Goal: Transaction & Acquisition: Book appointment/travel/reservation

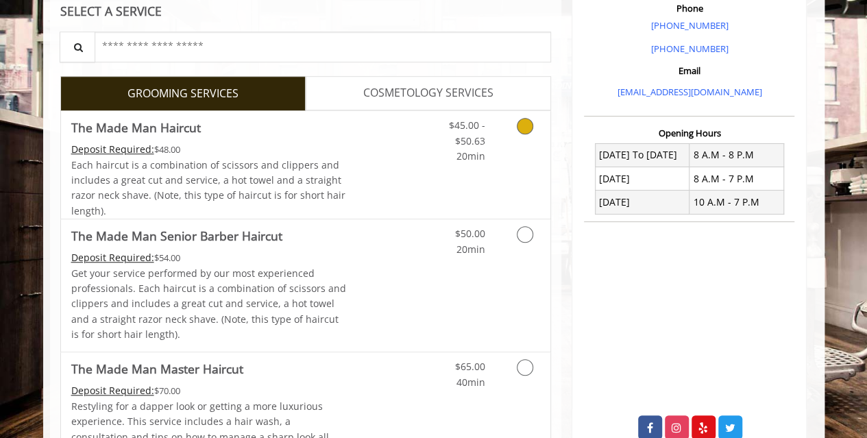
click at [366, 195] on link "Discounted Price" at bounding box center [387, 165] width 82 height 108
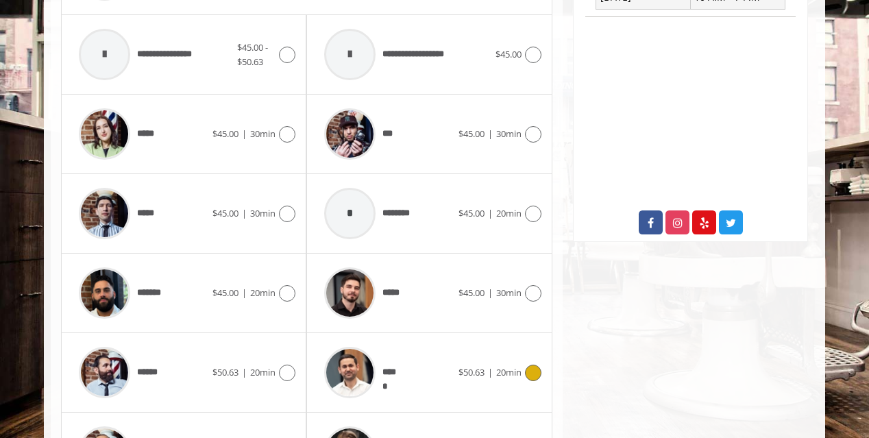
scroll to position [710, 0]
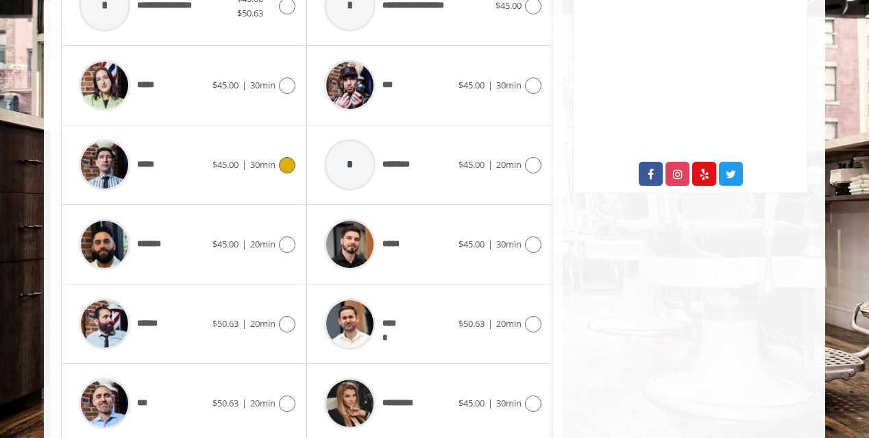
click at [214, 173] on div "***** $45.00 | 30min" at bounding box center [183, 164] width 223 height 65
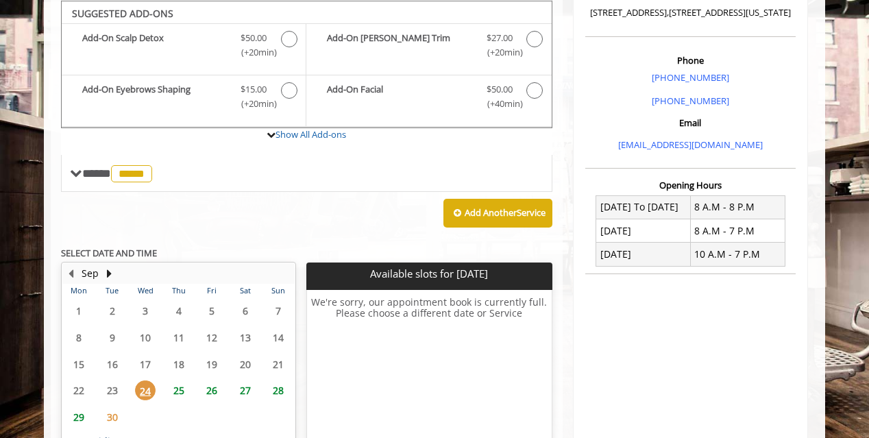
click at [182, 380] on span "25" at bounding box center [179, 390] width 21 height 20
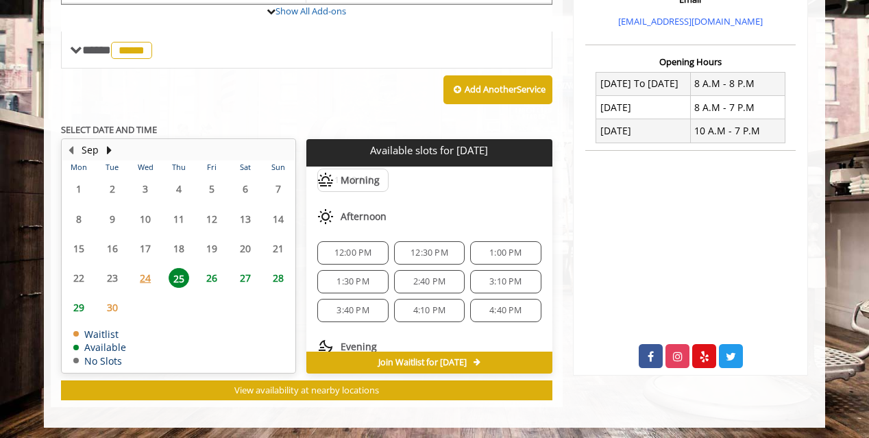
scroll to position [0, 0]
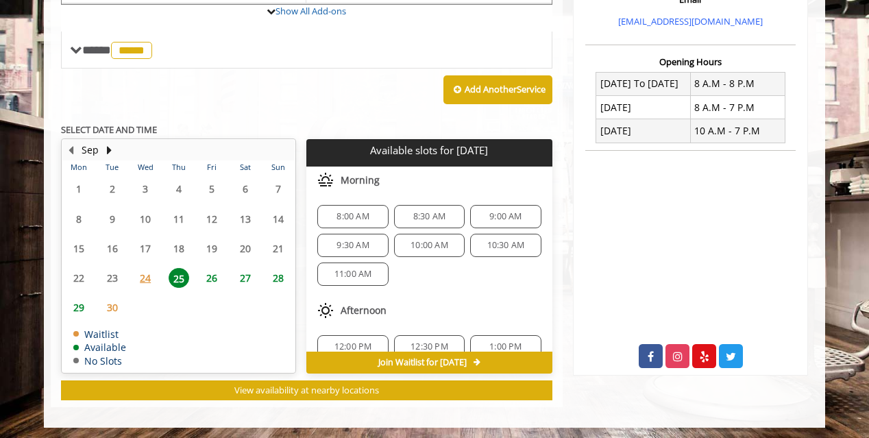
click at [356, 214] on span "8:00 AM" at bounding box center [353, 216] width 32 height 11
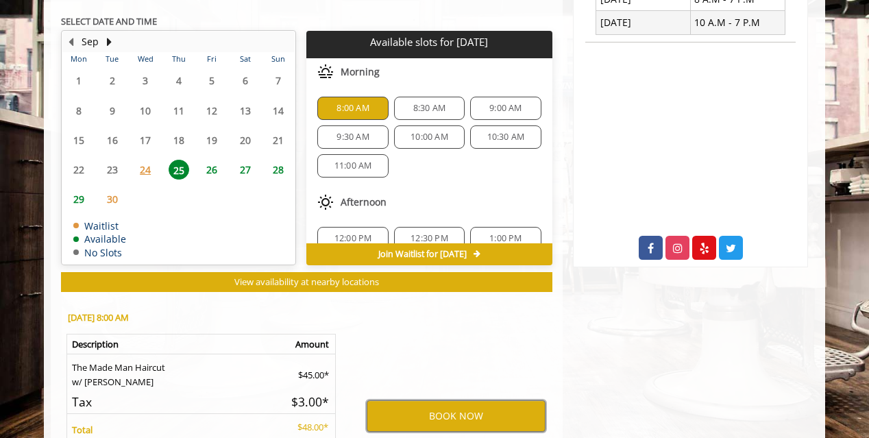
scroll to position [573, 0]
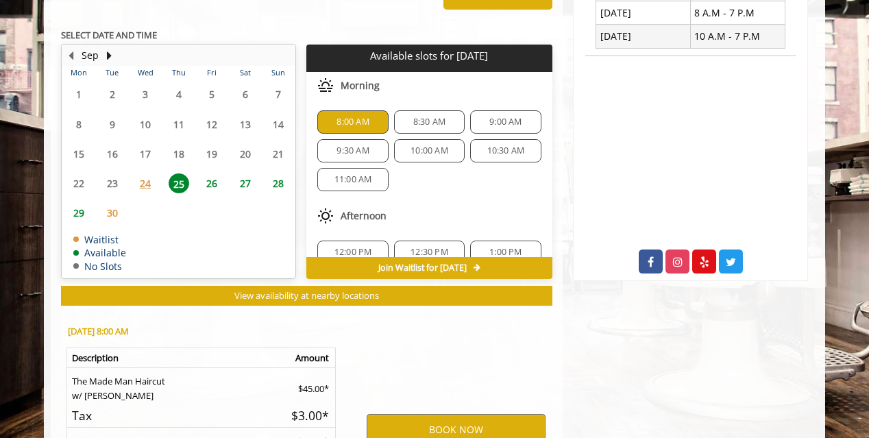
click at [727, 360] on div "Chelsea [STREET_ADDRESS],[STREET_ADDRESS][US_STATE] Phone [PHONE_NUMBER] [PHONE…" at bounding box center [691, 70] width 256 height 979
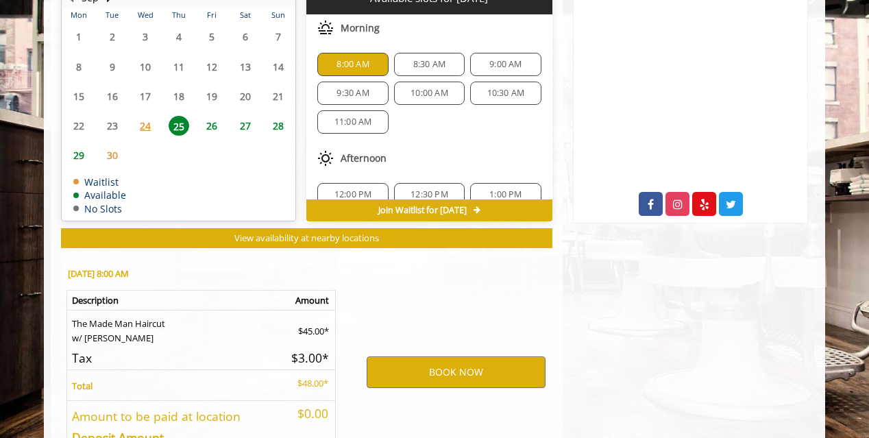
scroll to position [629, 0]
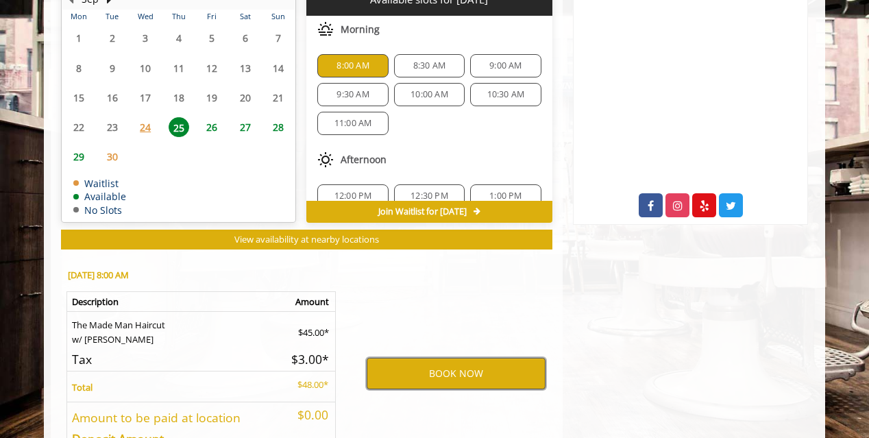
click at [499, 371] on button "BOOK NOW" at bounding box center [456, 374] width 179 height 32
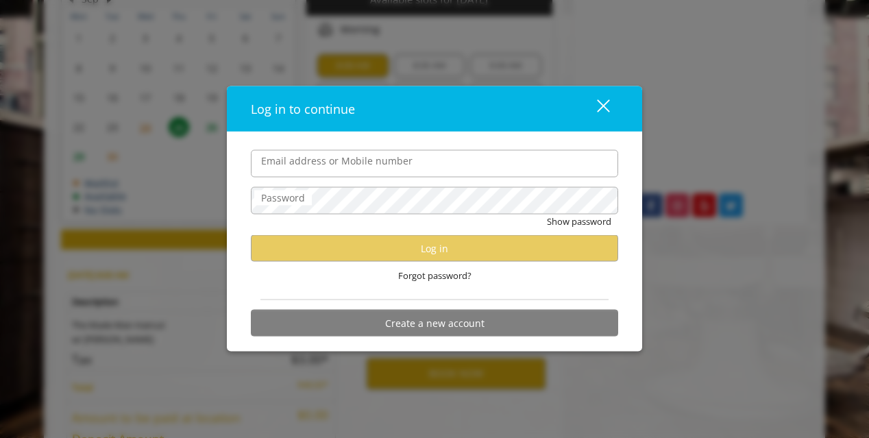
click at [602, 104] on div "close dialog" at bounding box center [603, 105] width 13 height 13
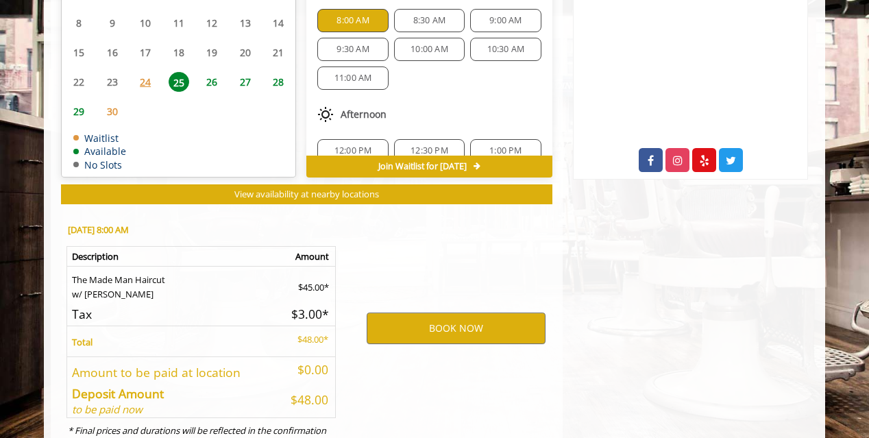
scroll to position [679, 0]
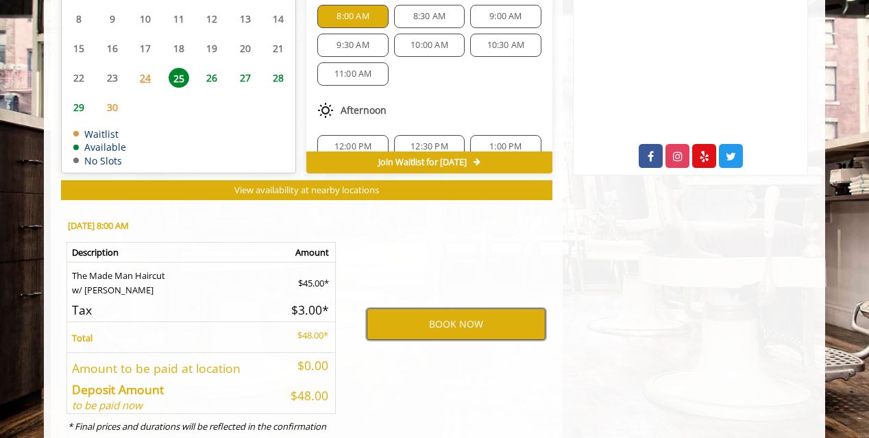
click at [478, 327] on button "BOOK NOW" at bounding box center [456, 324] width 179 height 32
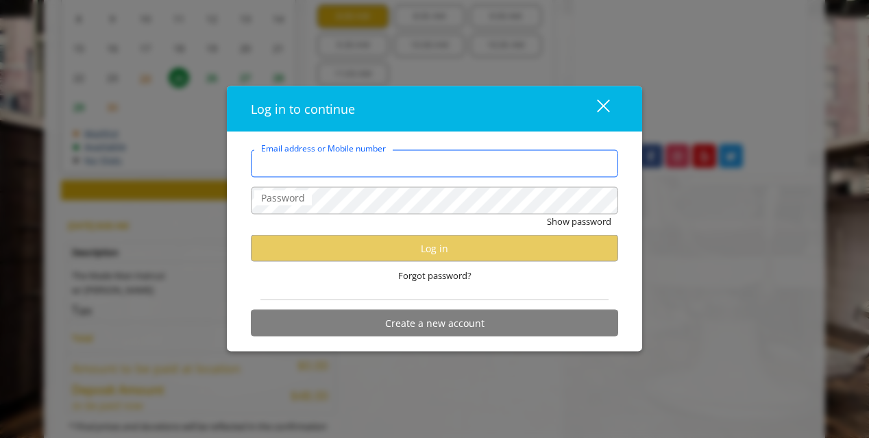
click at [380, 169] on input "Email address or Mobile number" at bounding box center [434, 162] width 367 height 27
type input "**********"
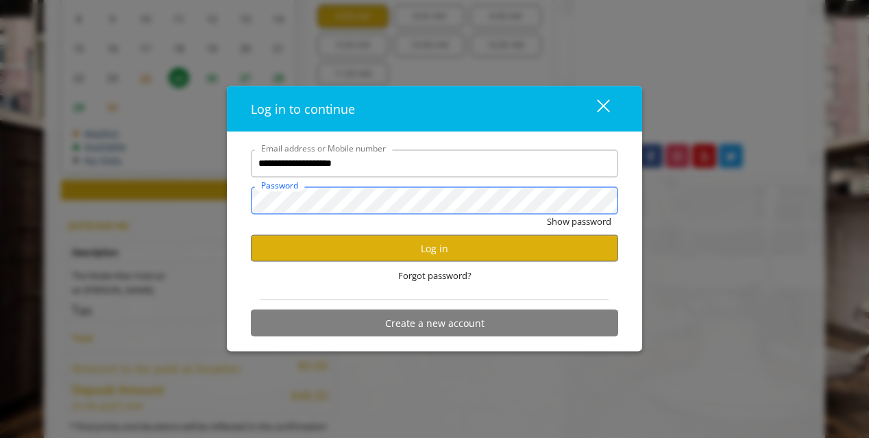
scroll to position [678, 0]
click at [547, 214] on button "Show password" at bounding box center [579, 221] width 64 height 14
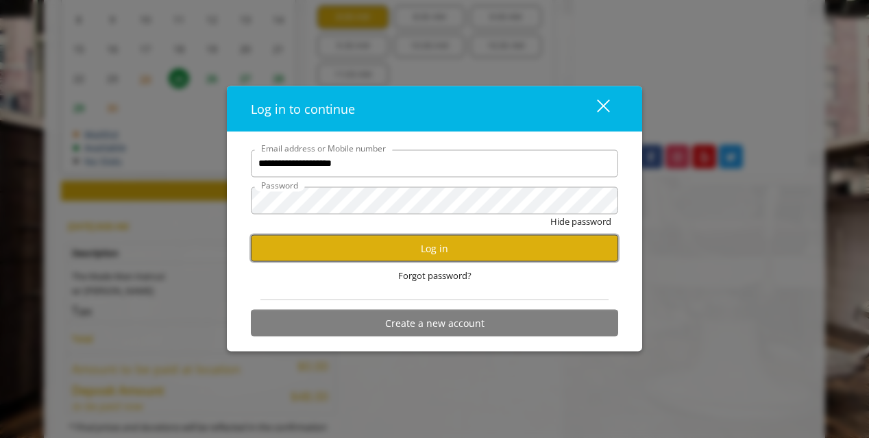
click at [463, 241] on button "Log in" at bounding box center [434, 248] width 367 height 27
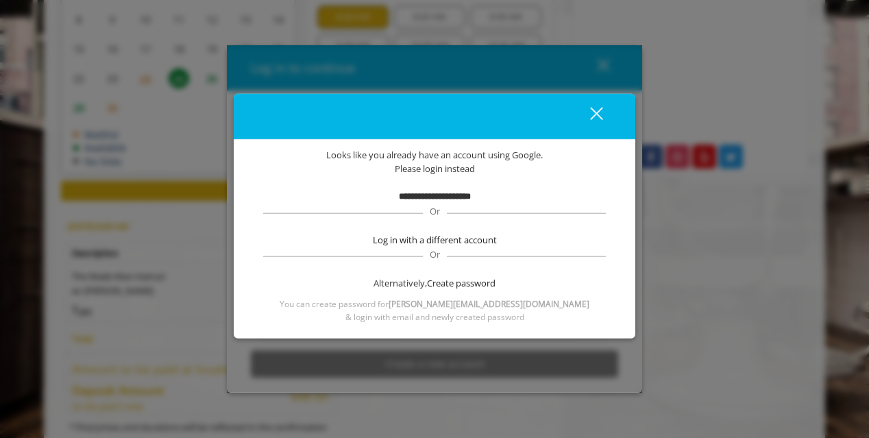
click at [598, 109] on div "close" at bounding box center [587, 116] width 27 height 21
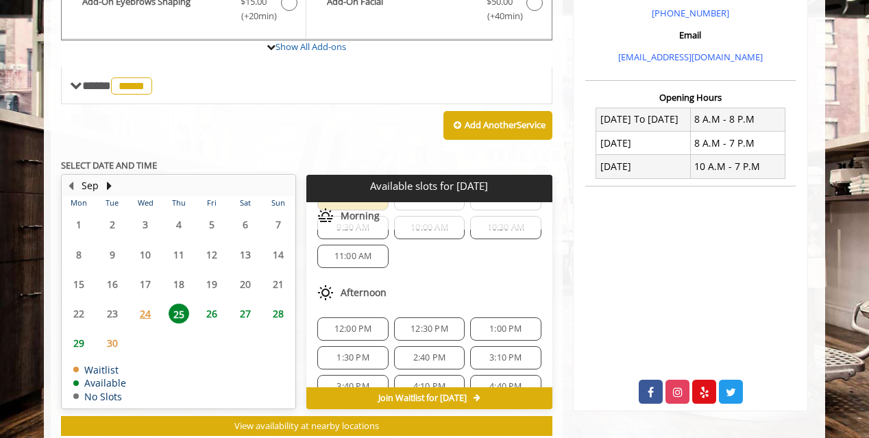
scroll to position [0, 0]
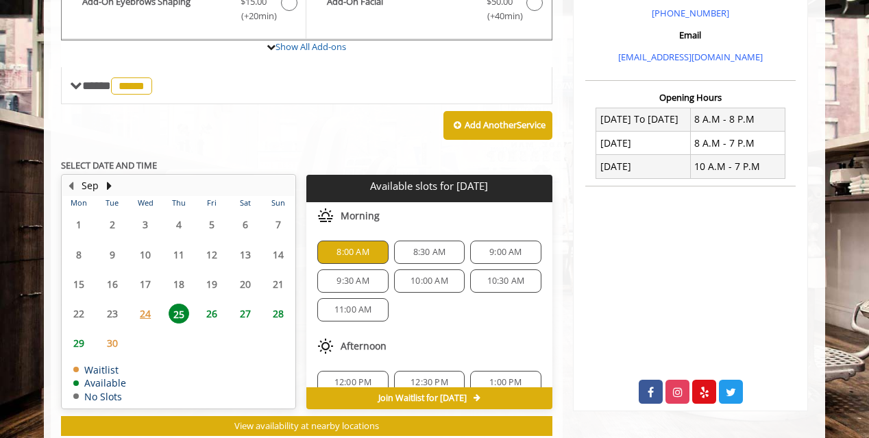
click at [425, 251] on span "8:30 AM" at bounding box center [429, 252] width 32 height 11
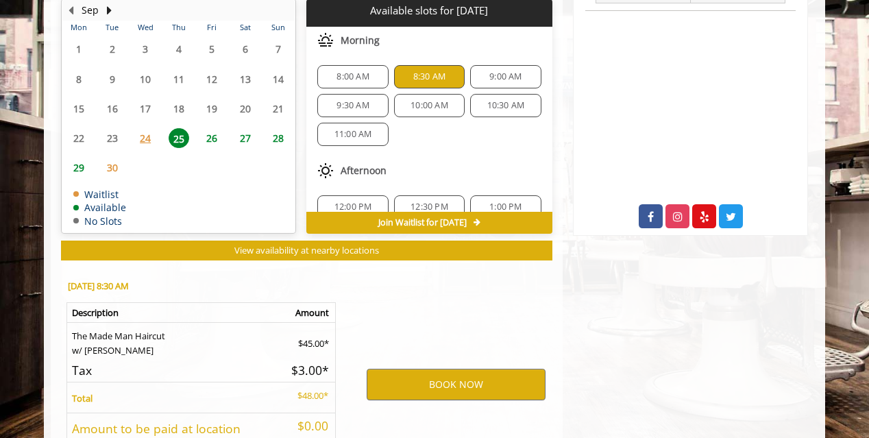
click at [354, 65] on div "8:00 AM" at bounding box center [352, 76] width 71 height 23
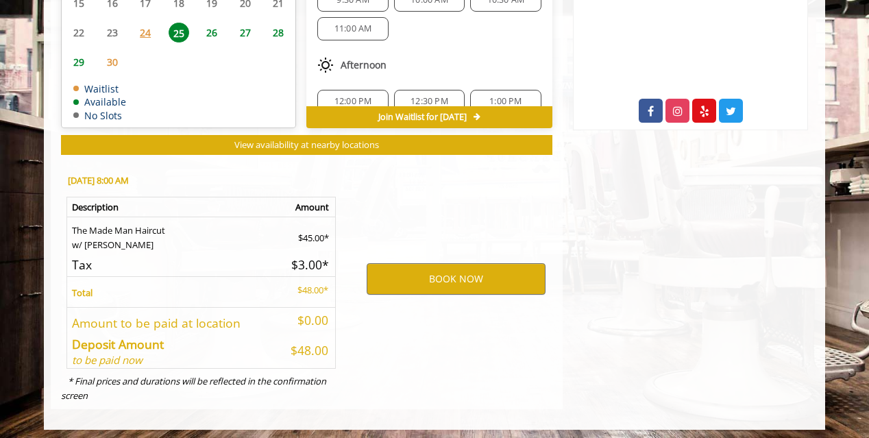
scroll to position [725, 0]
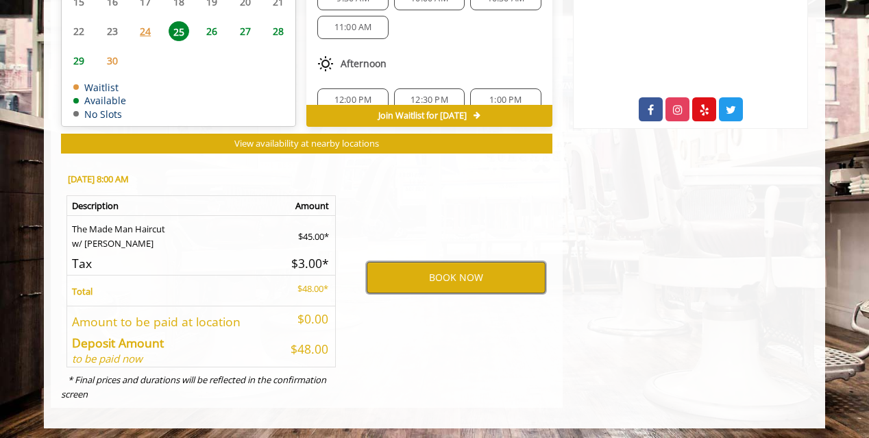
click at [440, 267] on button "BOOK NOW" at bounding box center [456, 278] width 179 height 32
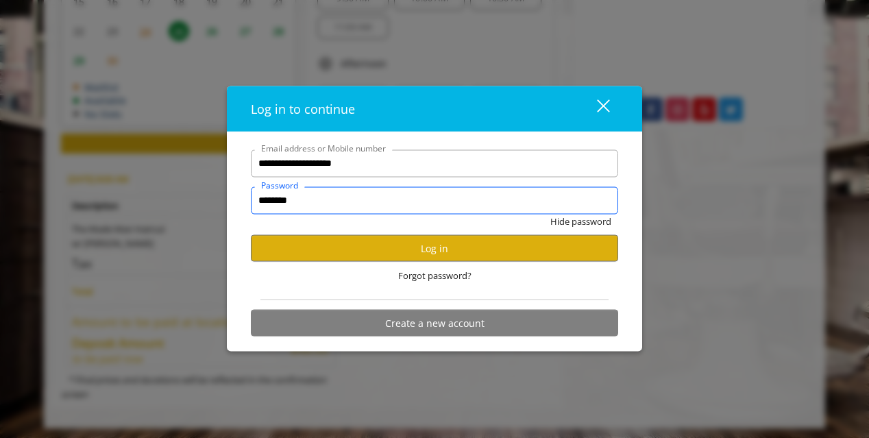
click at [320, 199] on input "********" at bounding box center [434, 199] width 367 height 27
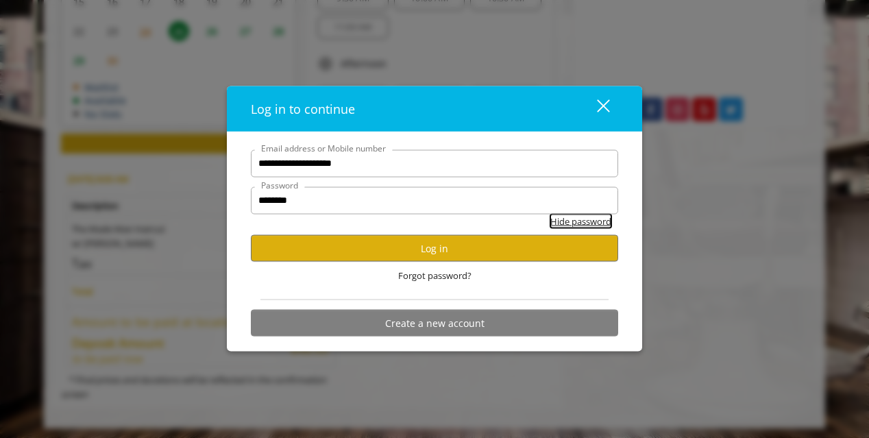
click at [559, 221] on button "Hide password" at bounding box center [580, 221] width 61 height 14
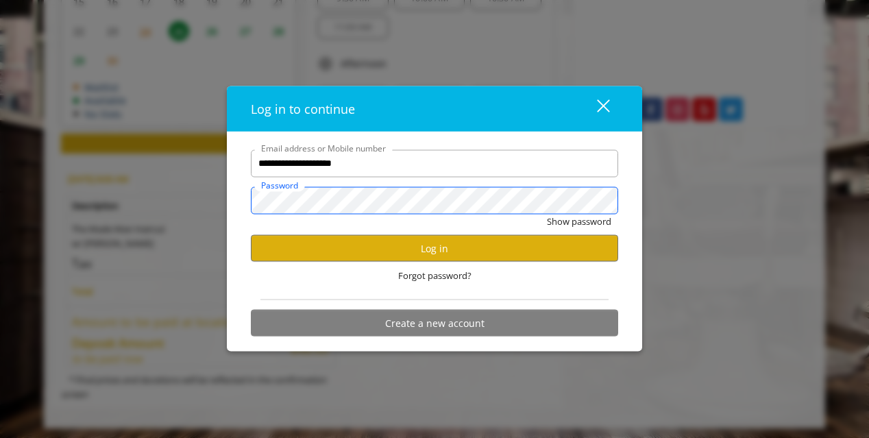
click at [547, 214] on button "Show password" at bounding box center [579, 221] width 64 height 14
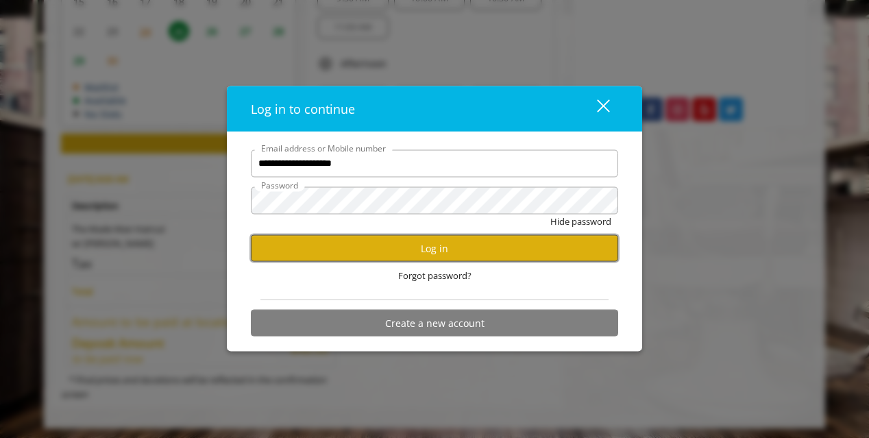
click at [398, 253] on button "Log in" at bounding box center [434, 248] width 367 height 27
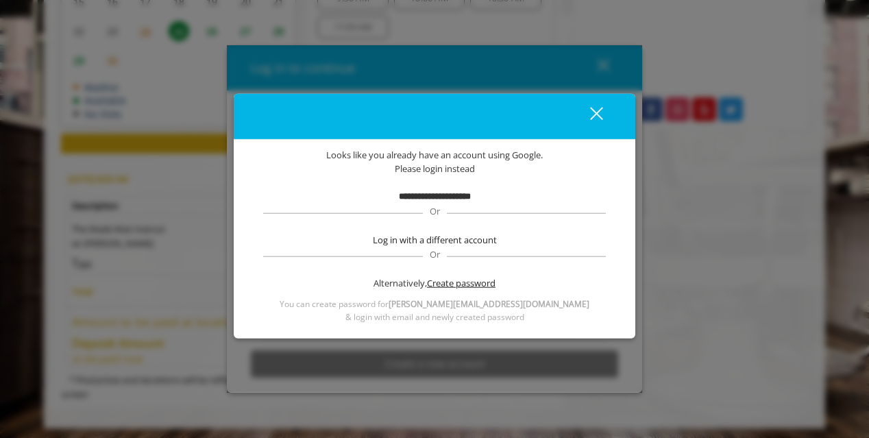
click at [449, 280] on span "Create password" at bounding box center [461, 283] width 69 height 14
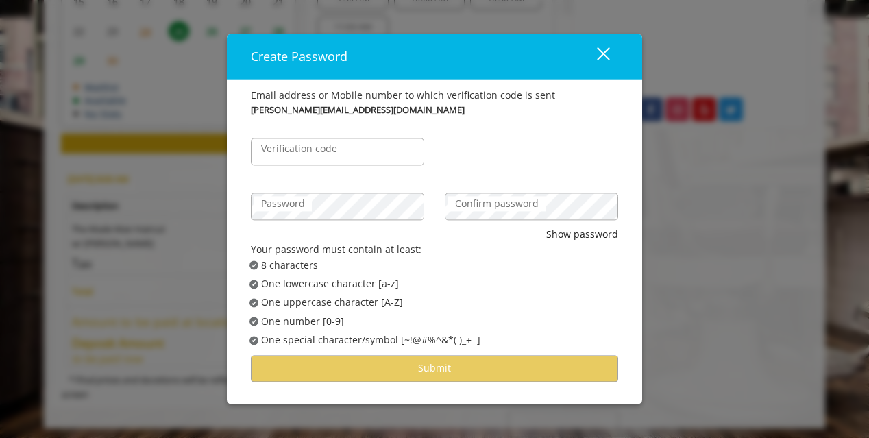
click at [326, 151] on label "Verification code" at bounding box center [299, 148] width 90 height 15
click at [326, 151] on input "Verification code" at bounding box center [337, 151] width 173 height 27
type input "******"
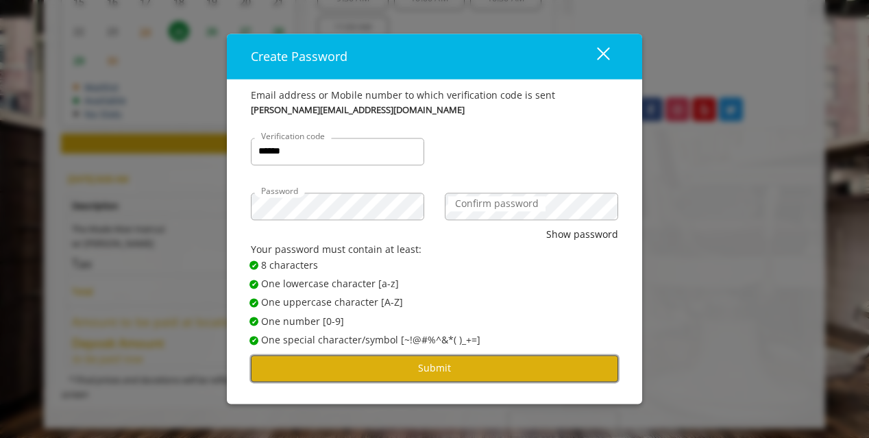
click at [439, 371] on button "Submit" at bounding box center [434, 368] width 367 height 27
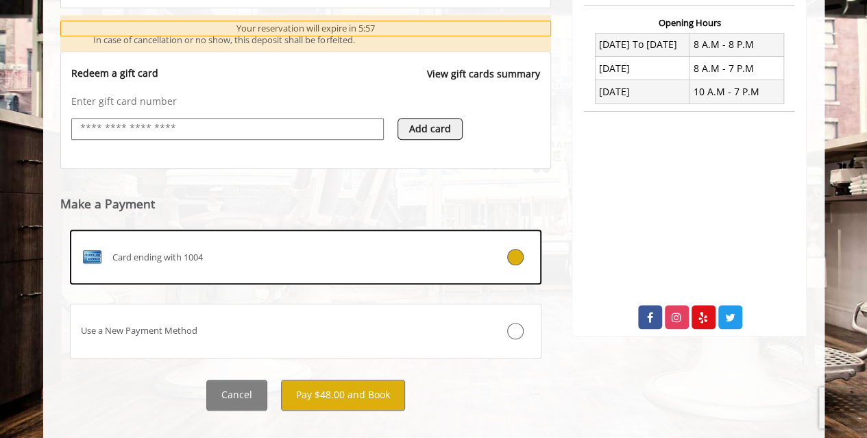
scroll to position [535, 0]
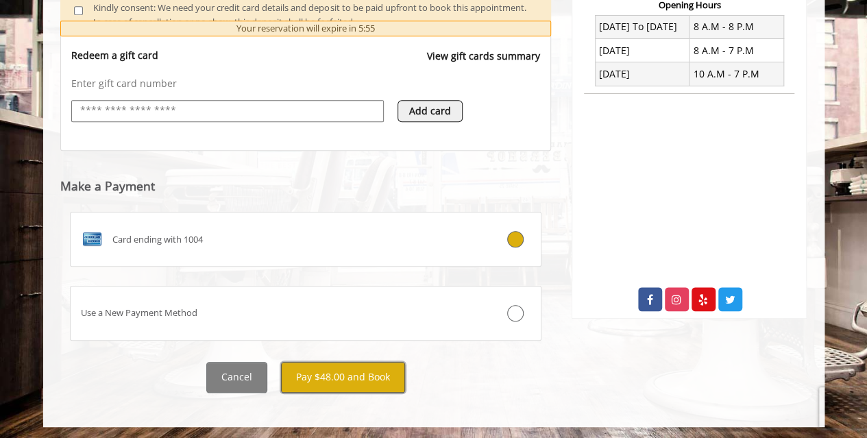
click at [378, 372] on button "Pay $48.00 and Book" at bounding box center [343, 377] width 124 height 31
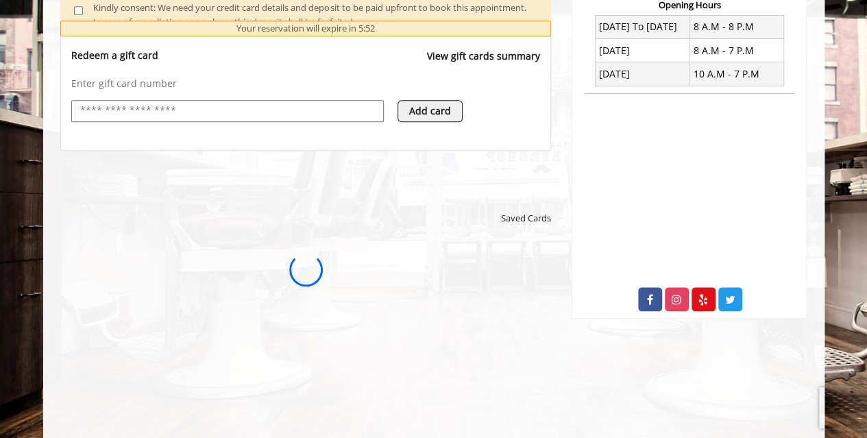
scroll to position [0, 0]
